Goal: Task Accomplishment & Management: Manage account settings

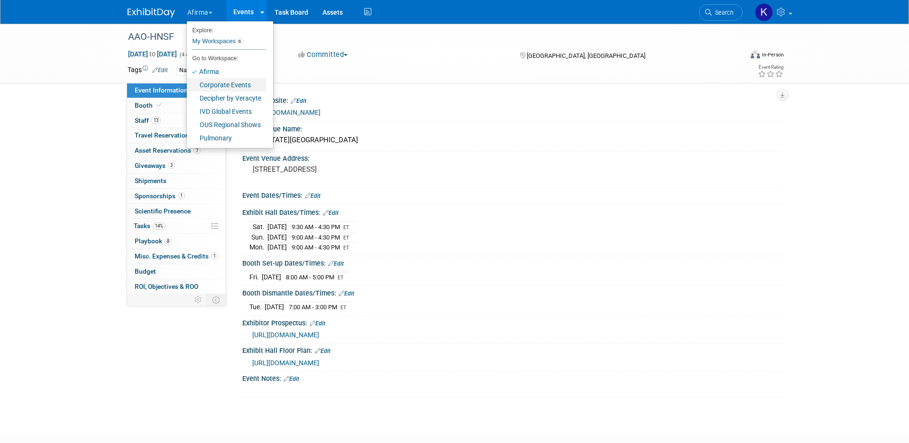
click at [207, 82] on link "Corporate Events" at bounding box center [226, 84] width 79 height 13
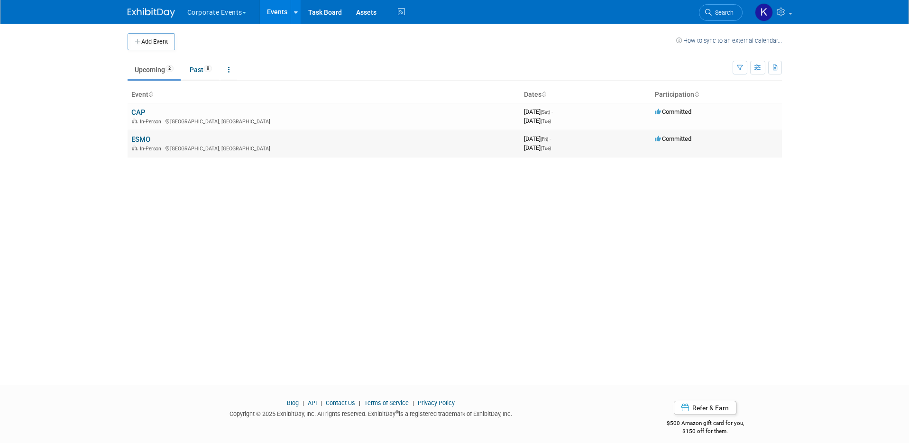
click at [140, 146] on span "In-Person" at bounding box center [152, 149] width 24 height 6
click at [139, 137] on link "ESMO" at bounding box center [140, 139] width 19 height 9
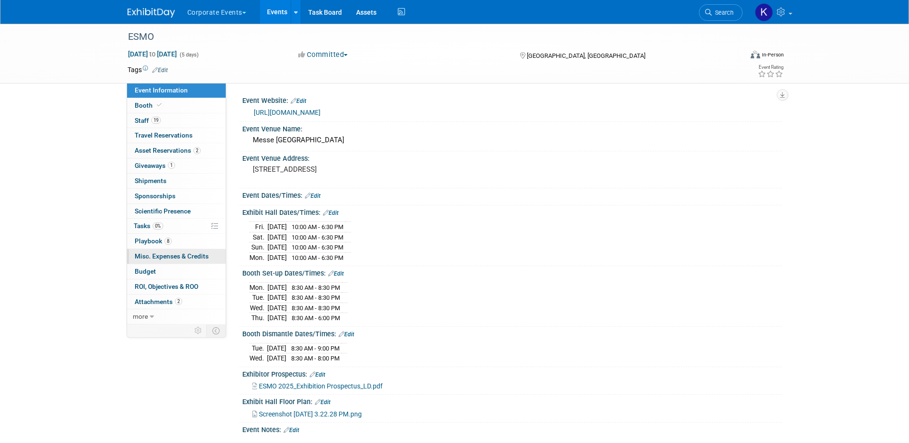
click at [158, 262] on link "0 Misc. Expenses & Credits 0" at bounding box center [176, 256] width 99 height 15
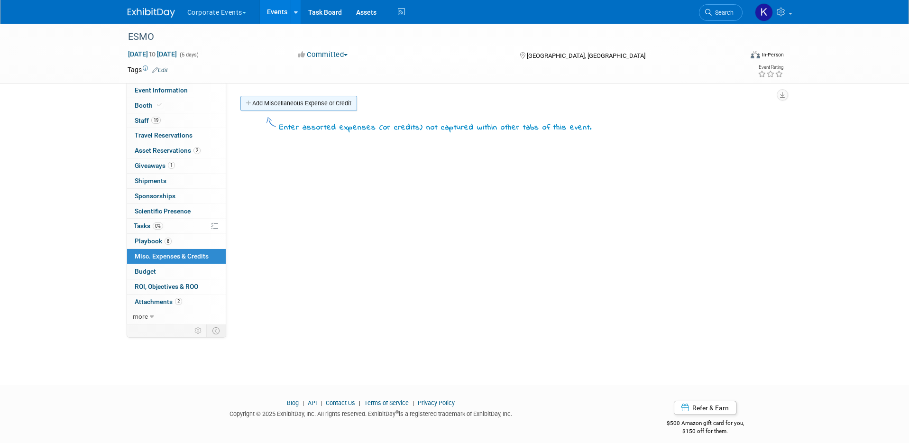
click at [290, 105] on link "Add Miscellaneous Expense or Credit" at bounding box center [298, 103] width 117 height 15
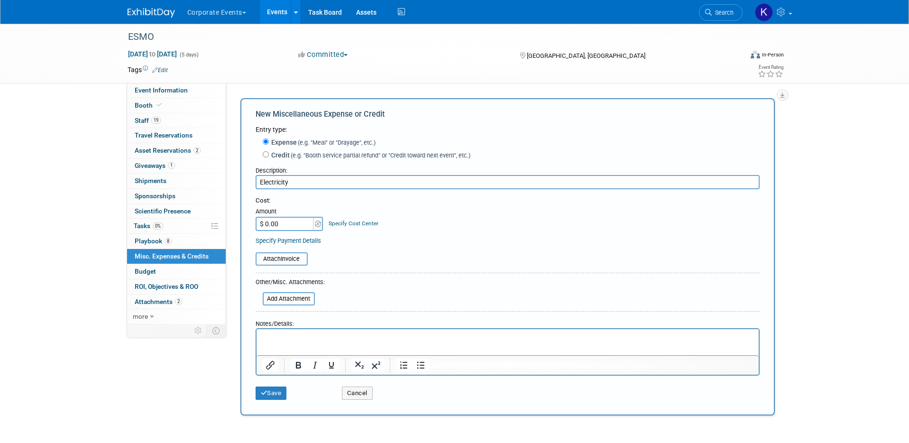
type input "Electricity"
click at [274, 229] on input "$ 0.00" at bounding box center [285, 224] width 59 height 14
type input "$ 511.75"
click at [348, 220] on link "Specify Cost Center" at bounding box center [354, 223] width 50 height 7
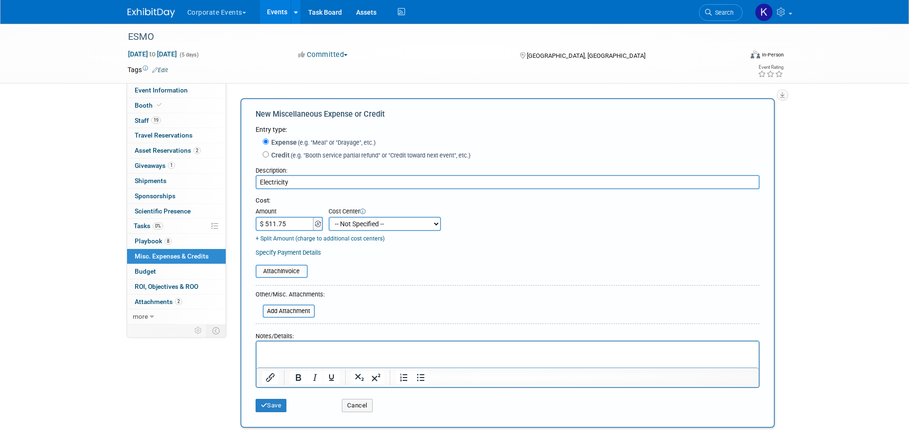
click at [317, 227] on span at bounding box center [318, 224] width 10 height 14
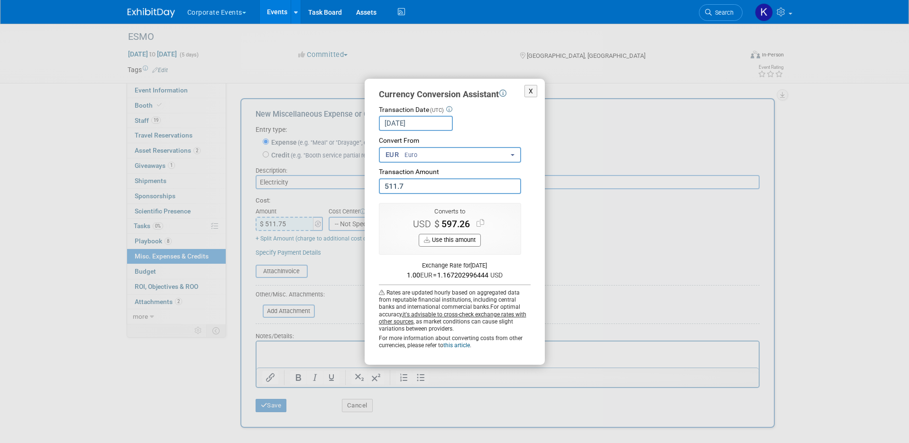
type input "511.75"
click at [462, 240] on button "Use this amount" at bounding box center [450, 240] width 62 height 13
type input "$ 597.32"
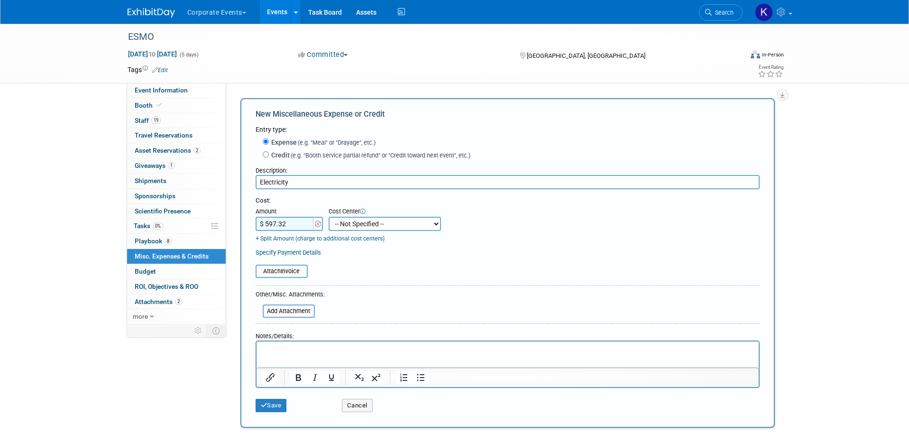
click at [439, 223] on select "-- Not Specified -- 310 - Clinical 320 - Medical Affairs 401 - Marketing Endocr…" at bounding box center [385, 224] width 112 height 14
select select "18966307"
click at [286, 261] on div "Attach Invoice" at bounding box center [508, 266] width 504 height 23
click at [286, 275] on input "file" at bounding box center [250, 271] width 113 height 11
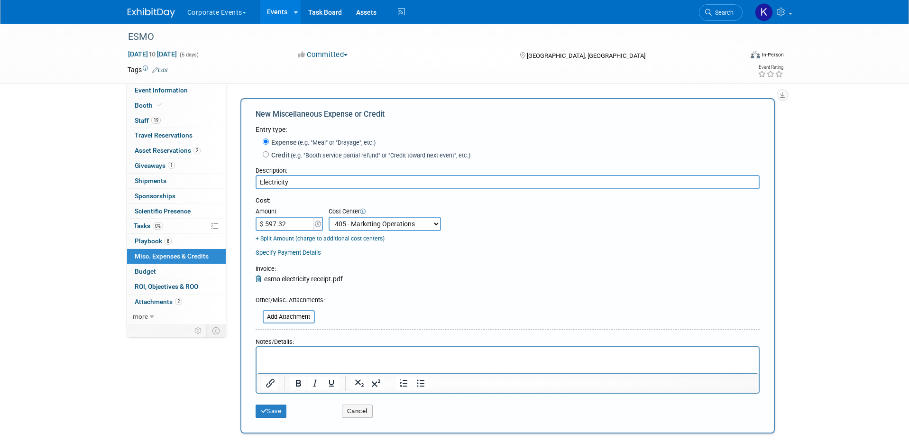
click at [372, 183] on input "Electricity" at bounding box center [508, 182] width 504 height 14
type input "Electricity/Waste Clean Up"
click at [281, 411] on button "Save" at bounding box center [271, 410] width 31 height 13
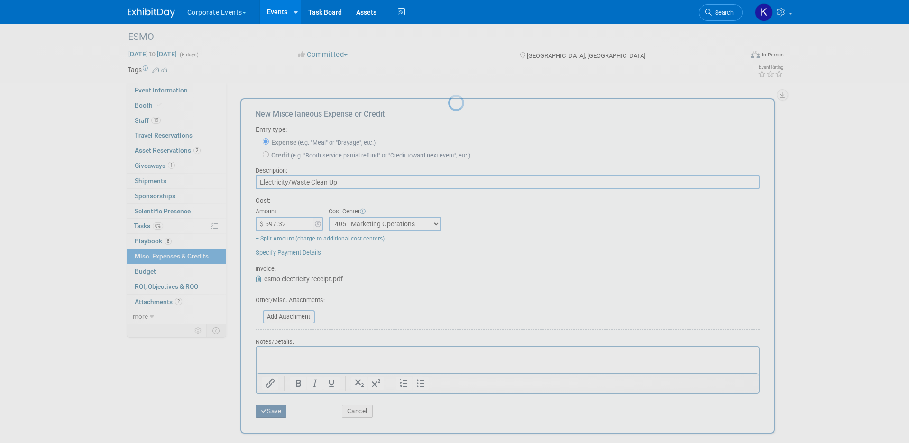
scroll to position [8, 0]
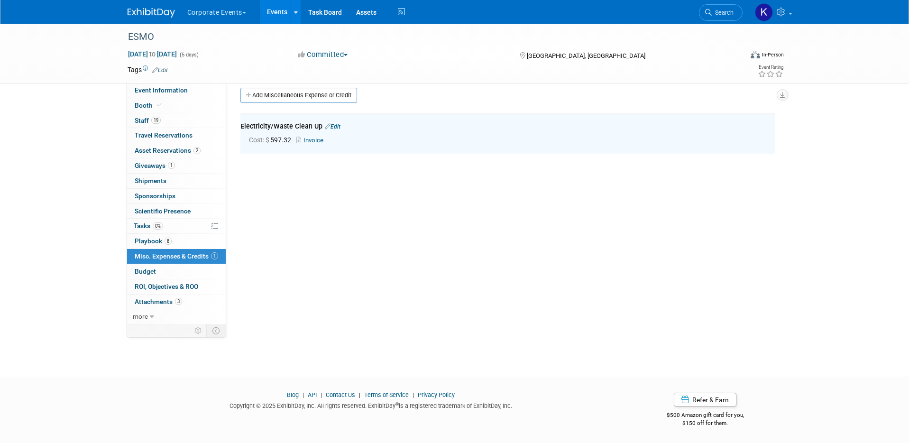
click at [246, 16] on button "Corporate Events" at bounding box center [222, 10] width 72 height 21
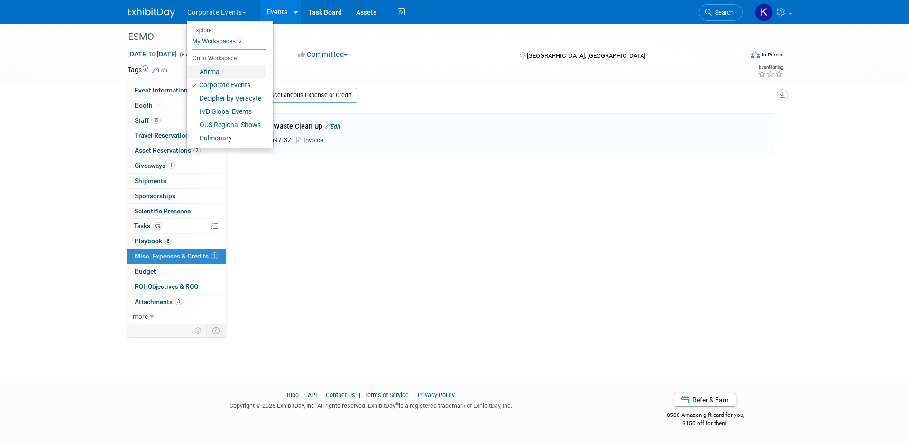
click at [242, 70] on link "Afirma" at bounding box center [226, 71] width 79 height 13
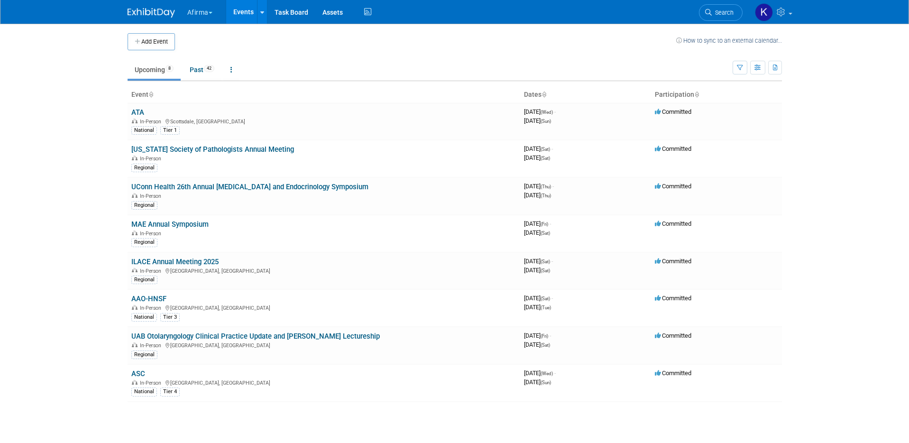
click at [215, 15] on button "Afirma" at bounding box center [205, 10] width 38 height 21
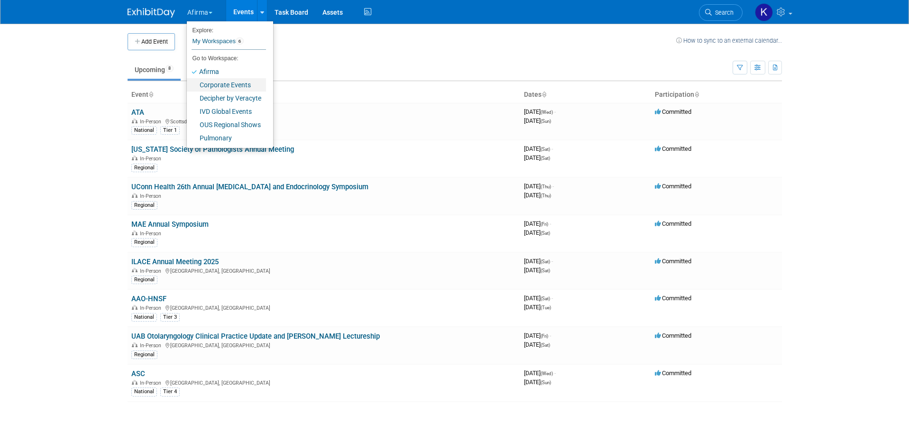
click at [224, 86] on link "Corporate Events" at bounding box center [226, 84] width 79 height 13
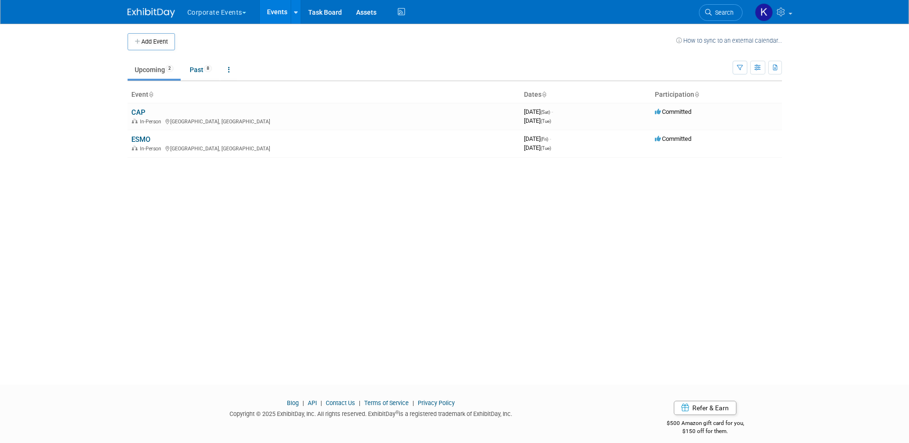
click at [218, 11] on button "Corporate Events" at bounding box center [222, 10] width 72 height 21
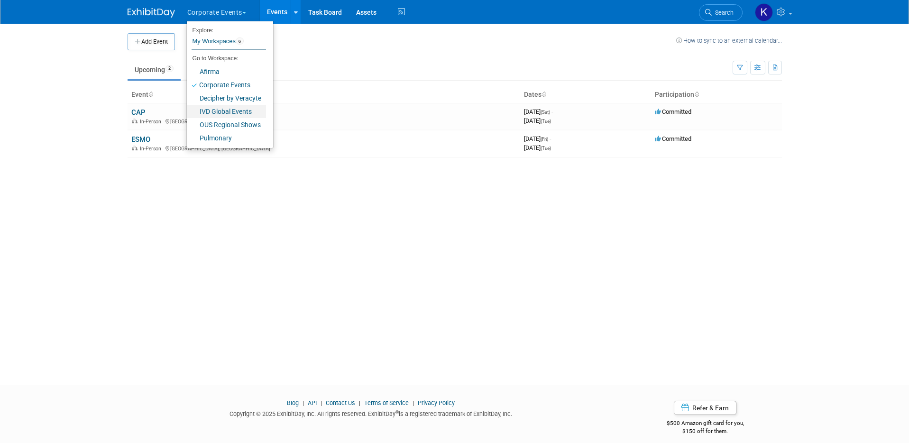
click at [219, 109] on link "IVD Global Events" at bounding box center [226, 111] width 79 height 13
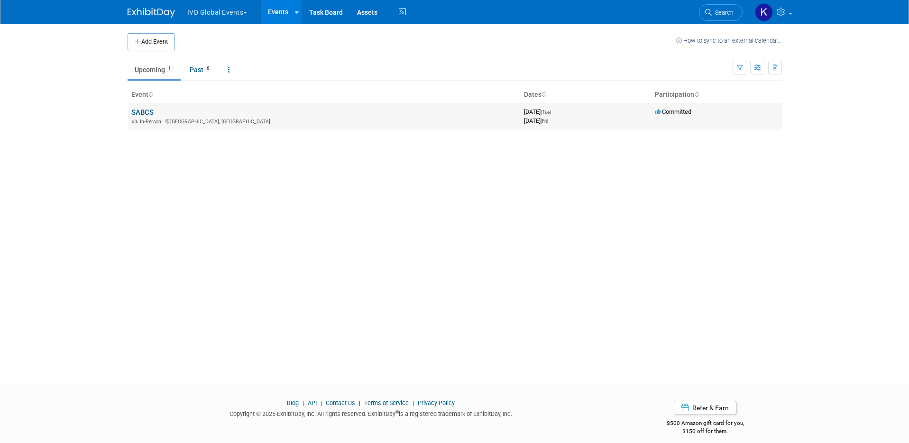
click at [144, 110] on link "SABCS" at bounding box center [142, 112] width 22 height 9
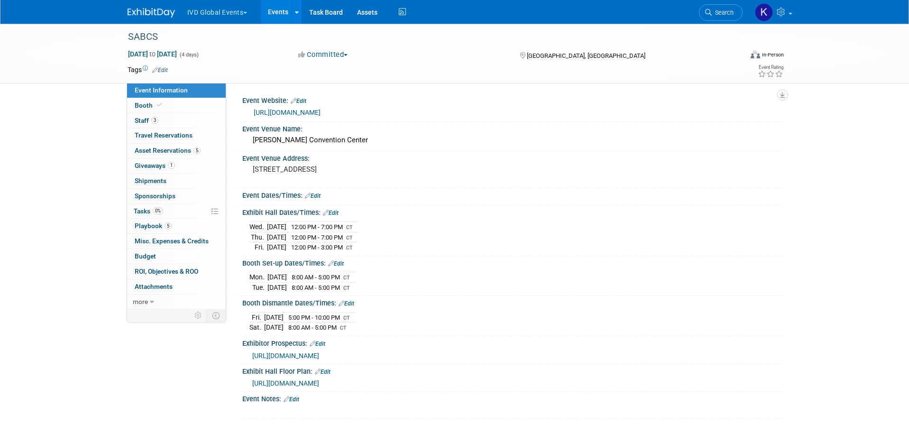
click at [223, 13] on button "IVD Global Events" at bounding box center [222, 10] width 73 height 21
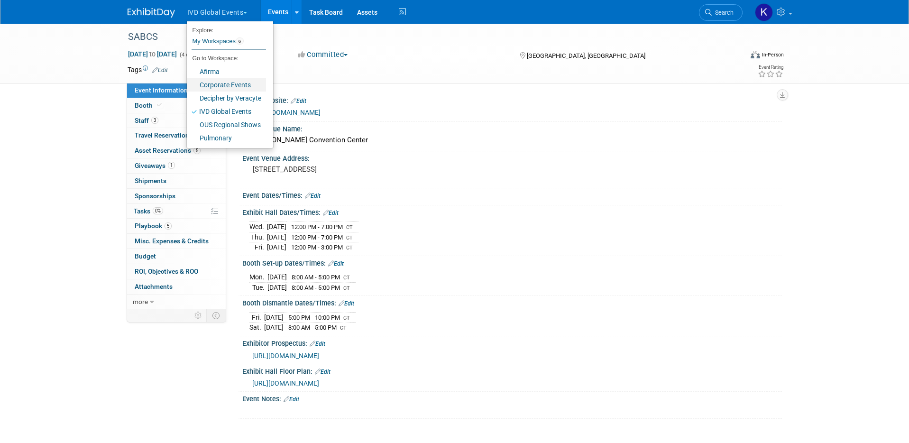
click at [242, 85] on link "Corporate Events" at bounding box center [226, 84] width 79 height 13
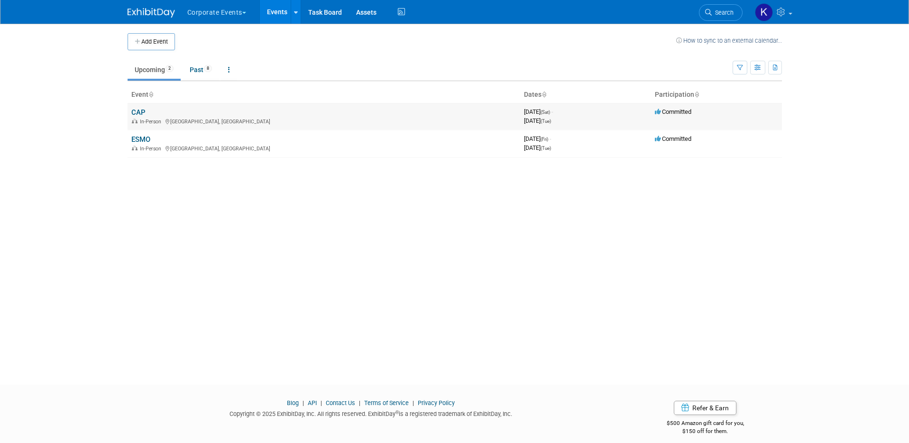
click at [142, 110] on link "CAP" at bounding box center [138, 112] width 14 height 9
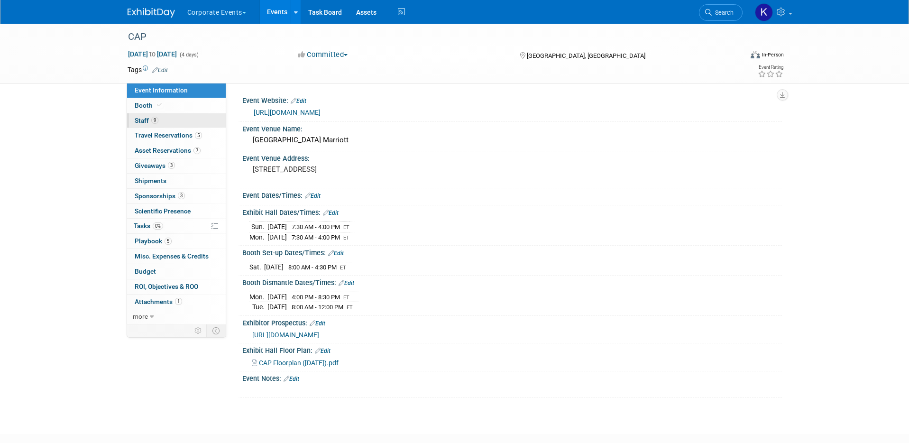
click at [157, 118] on span "9" at bounding box center [154, 120] width 7 height 7
